Goal: Check status

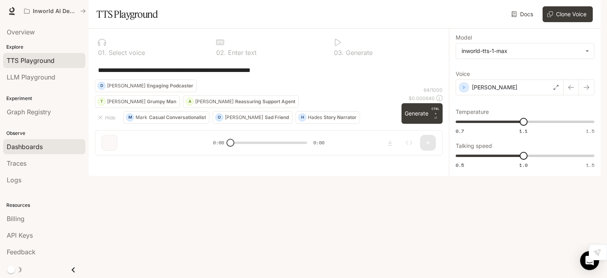
click at [31, 146] on span "Dashboards" at bounding box center [25, 146] width 36 height 9
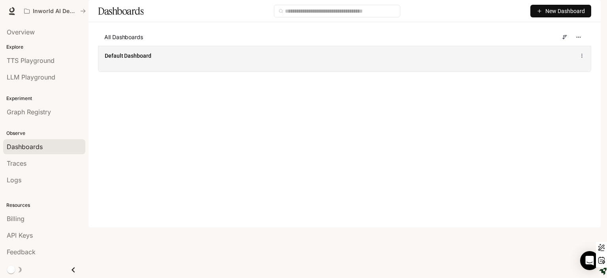
click at [126, 60] on span "Default Dashboard" at bounding box center [128, 56] width 47 height 8
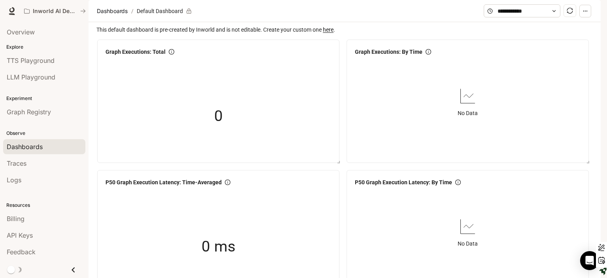
click at [331, 33] on link "here" at bounding box center [328, 29] width 11 height 6
